Goal: Information Seeking & Learning: Learn about a topic

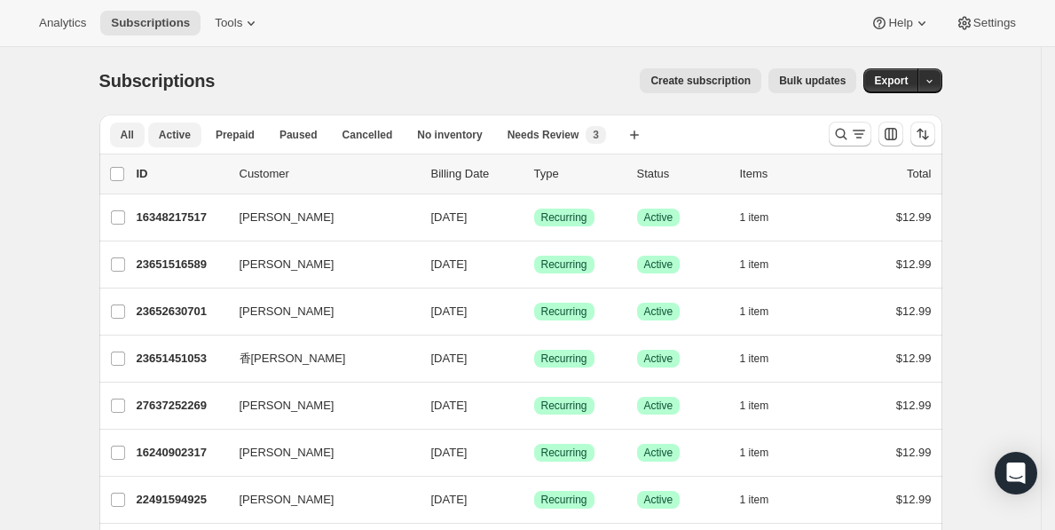
click at [177, 137] on span "Active" at bounding box center [175, 135] width 32 height 14
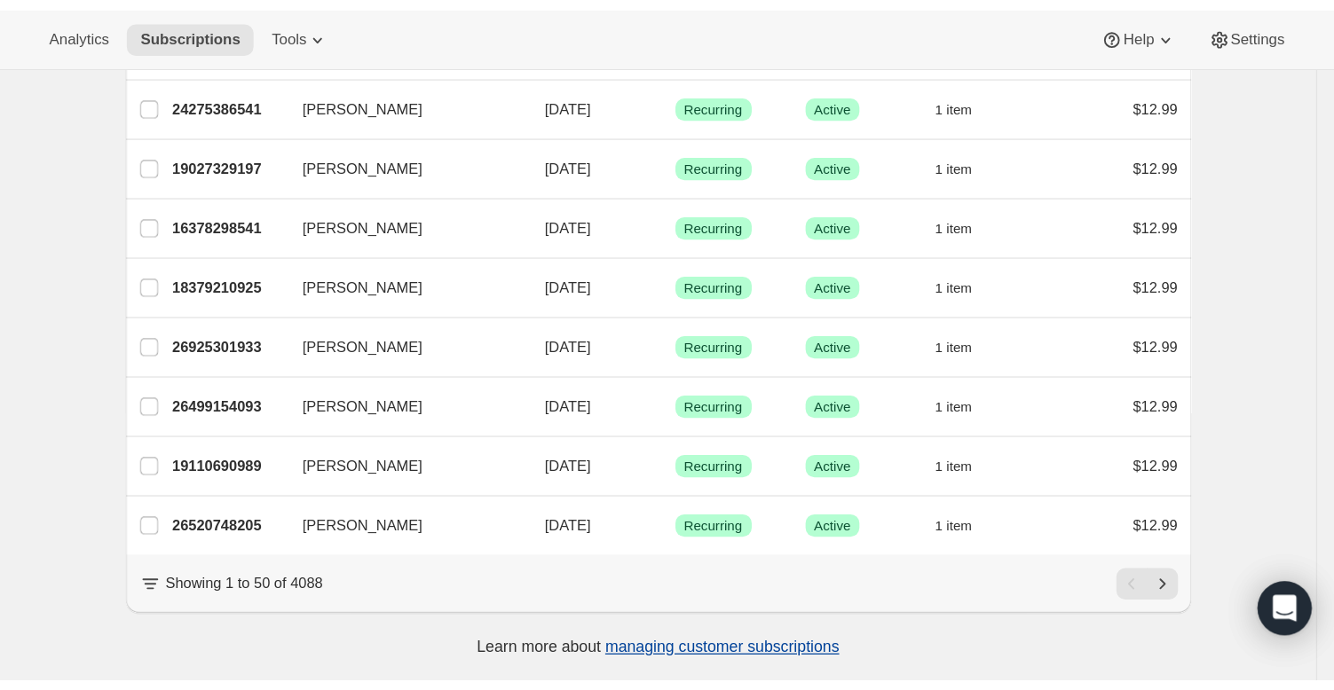
scroll to position [1523, 0]
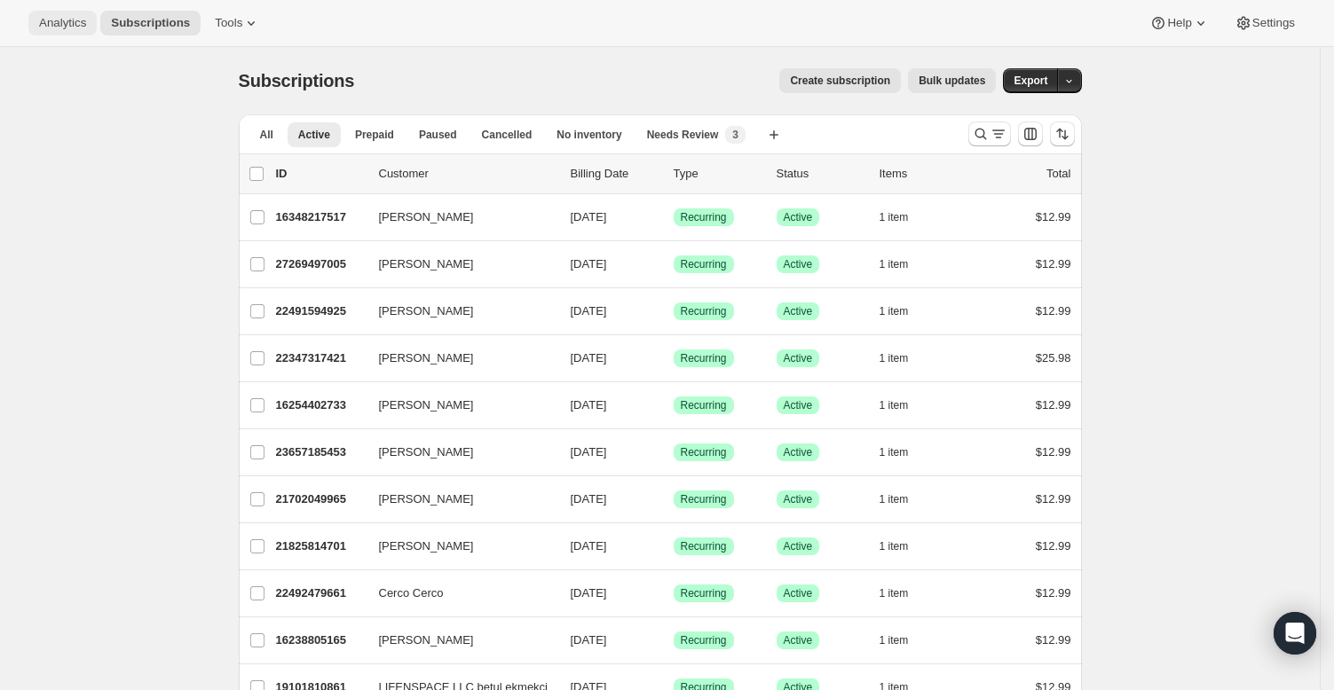
click at [59, 20] on span "Analytics" at bounding box center [62, 23] width 47 height 14
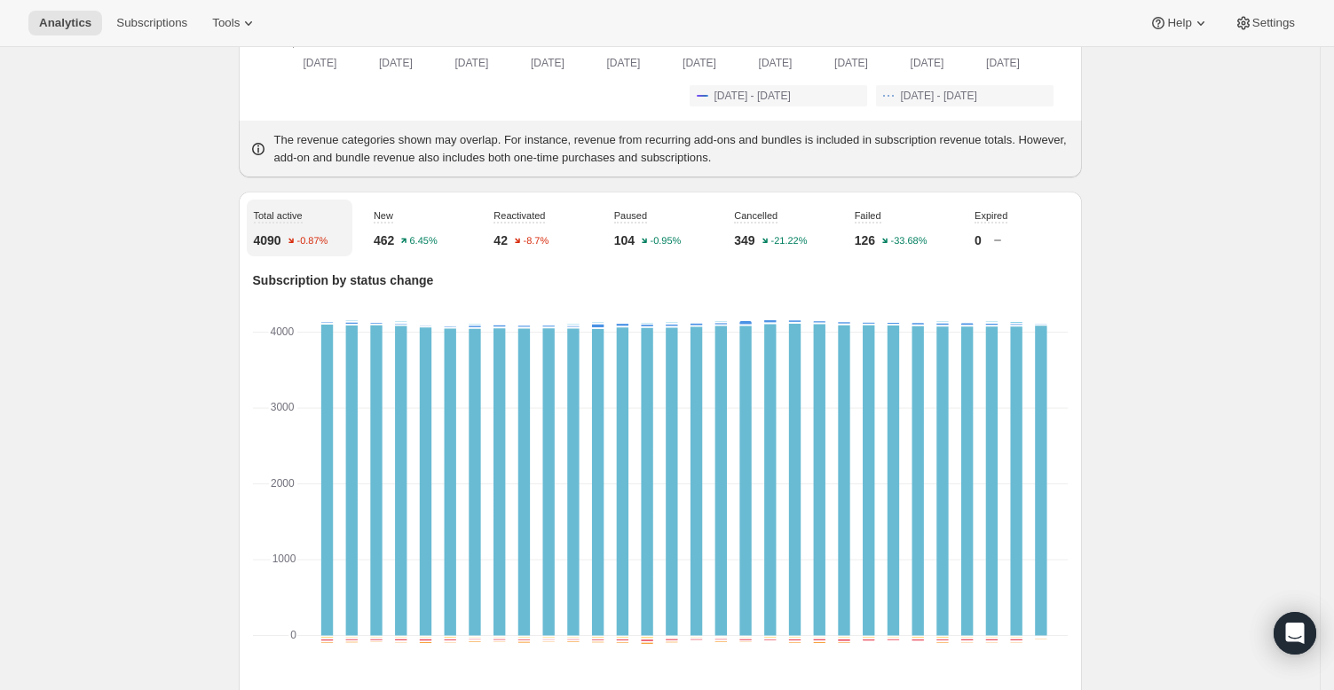
scroll to position [561, 0]
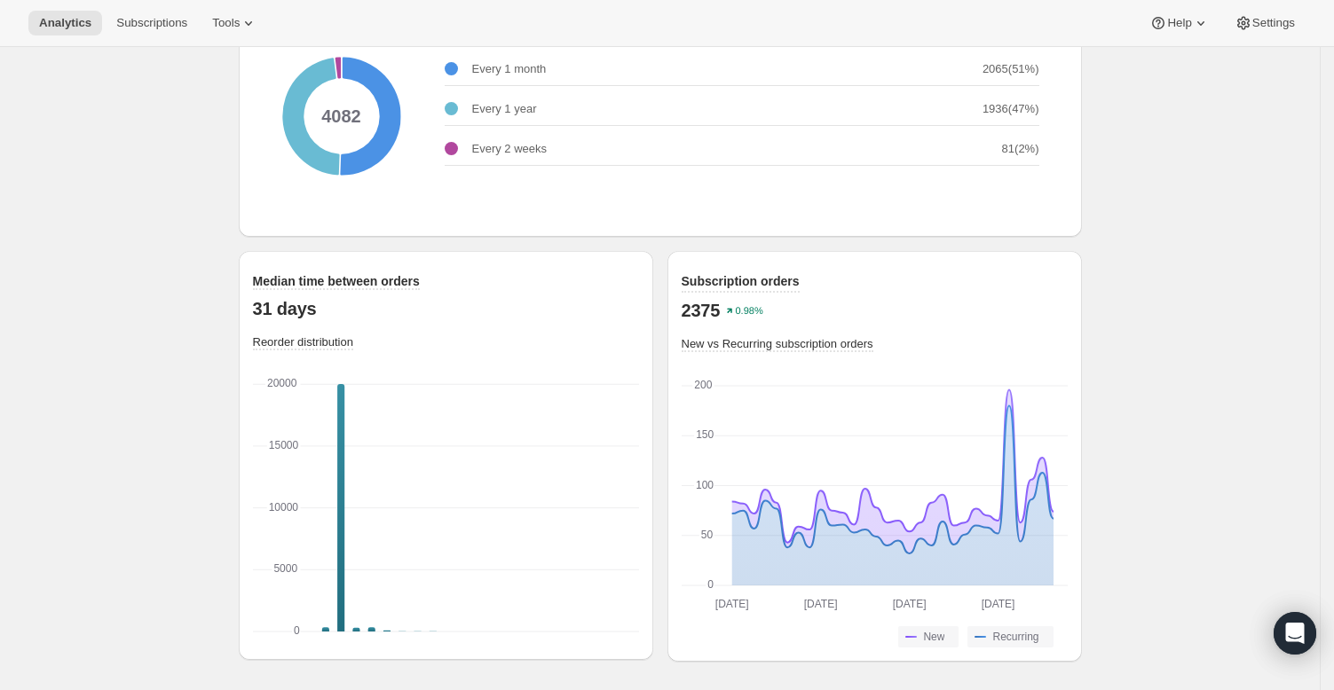
scroll to position [0, 0]
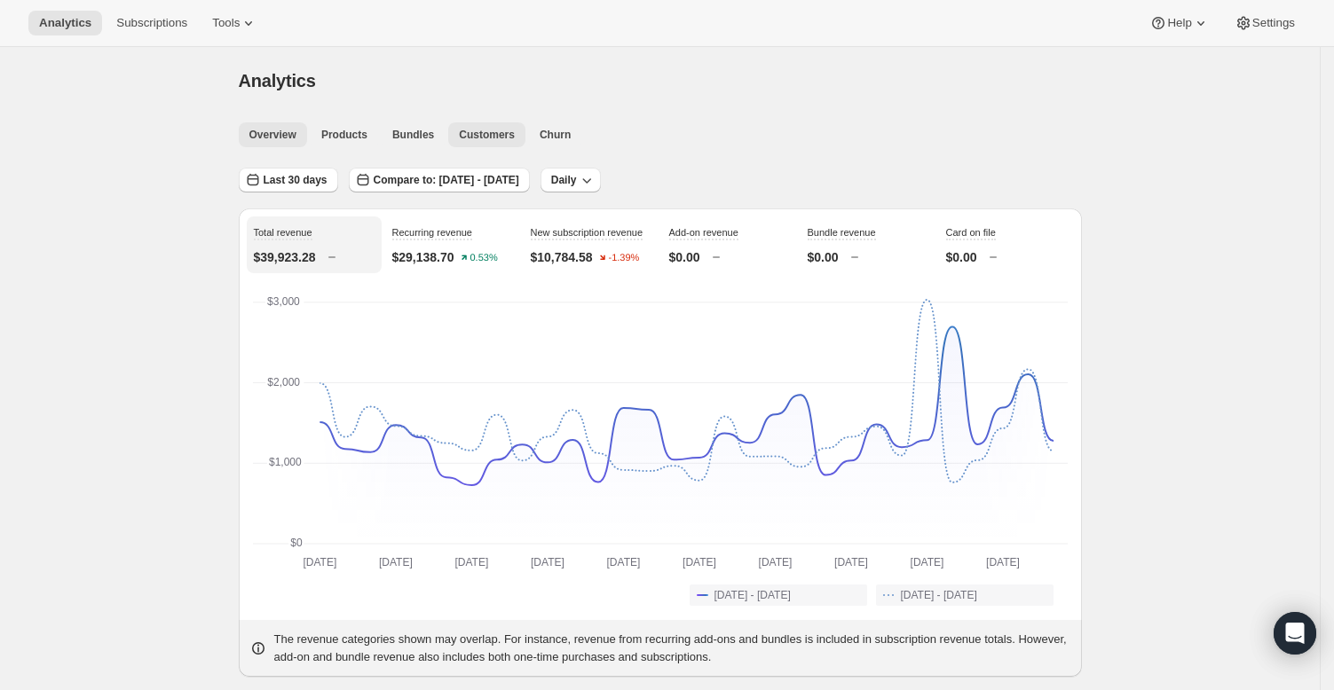
click at [483, 132] on span "Customers" at bounding box center [487, 135] width 56 height 14
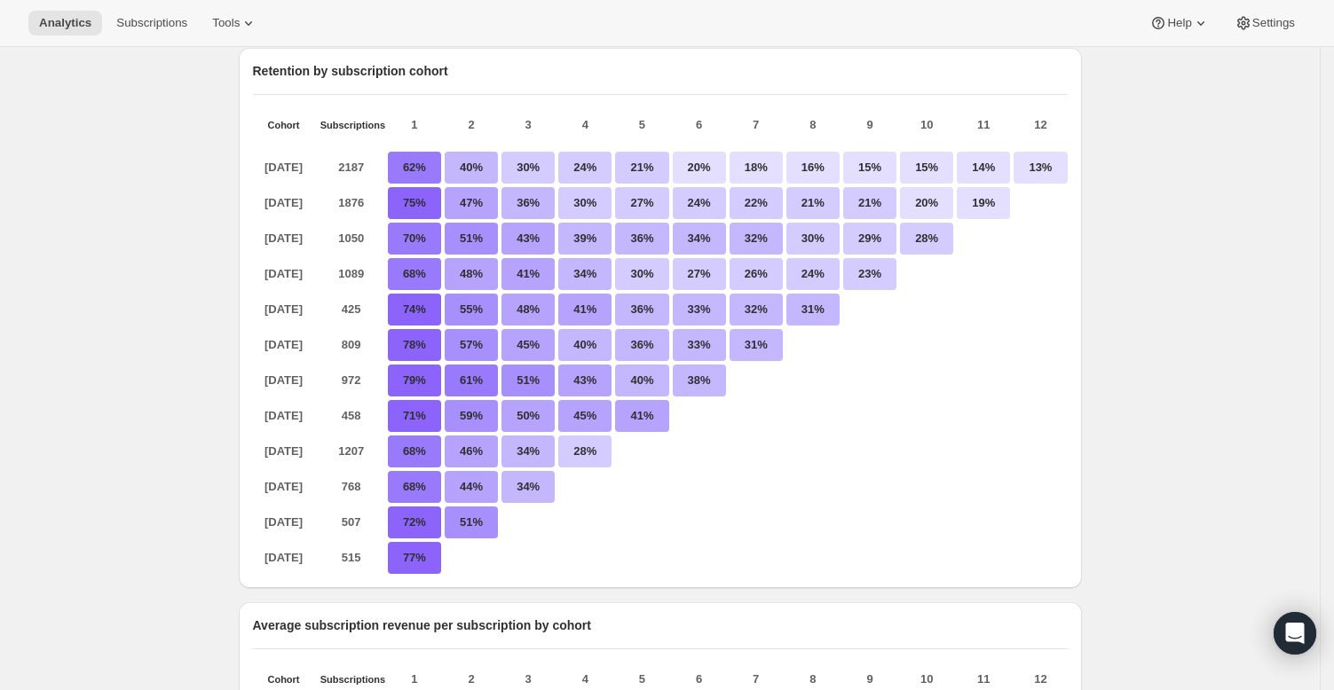
scroll to position [256, 0]
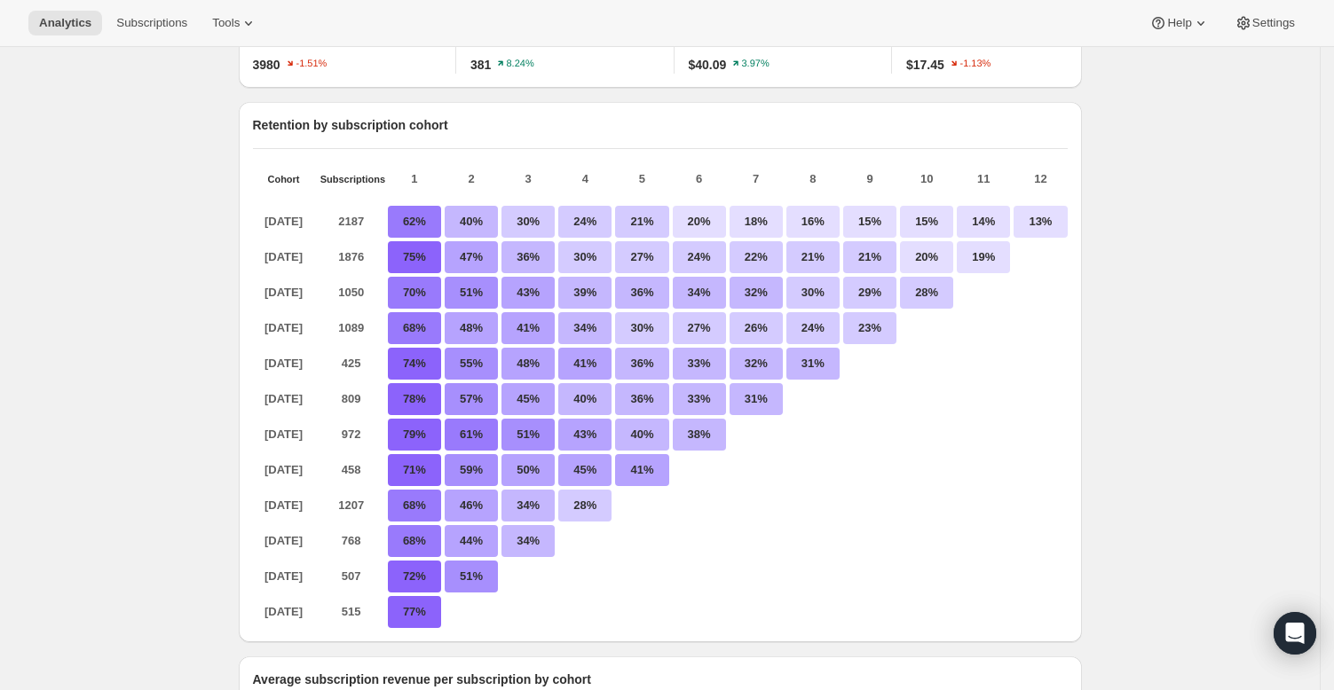
scroll to position [260, 0]
